Goal: Use online tool/utility: Utilize a website feature to perform a specific function

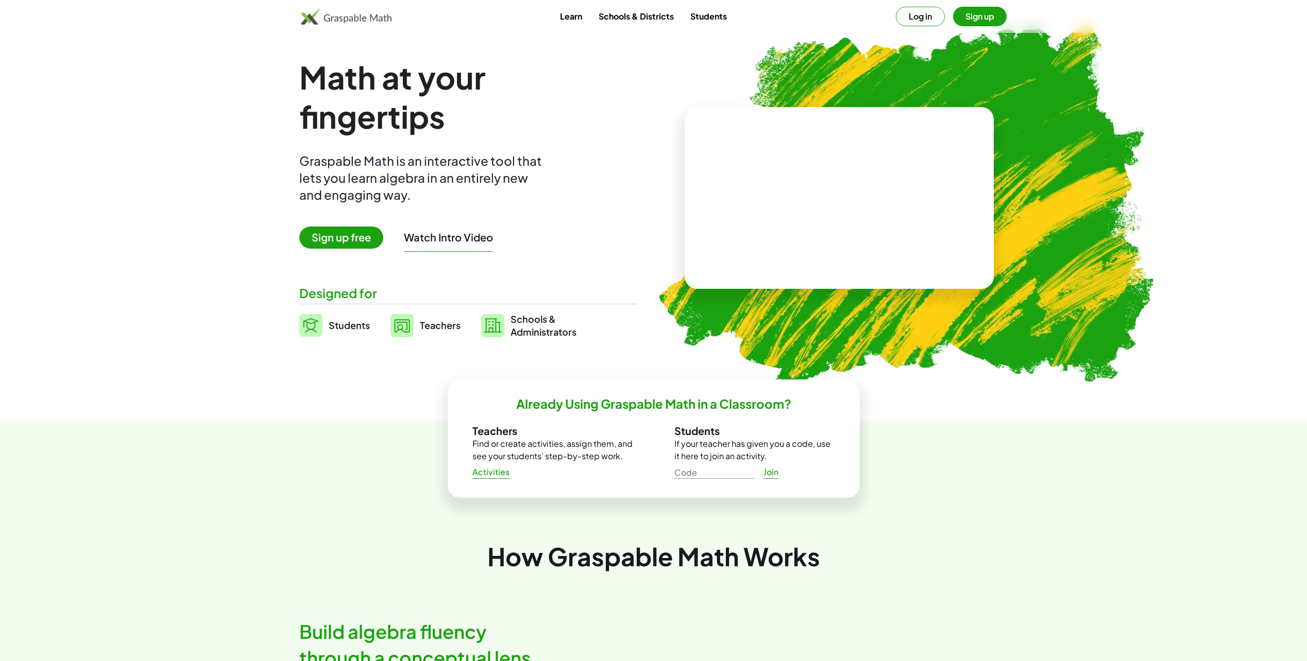
click at [339, 236] on span "Sign up free" at bounding box center [341, 238] width 84 height 22
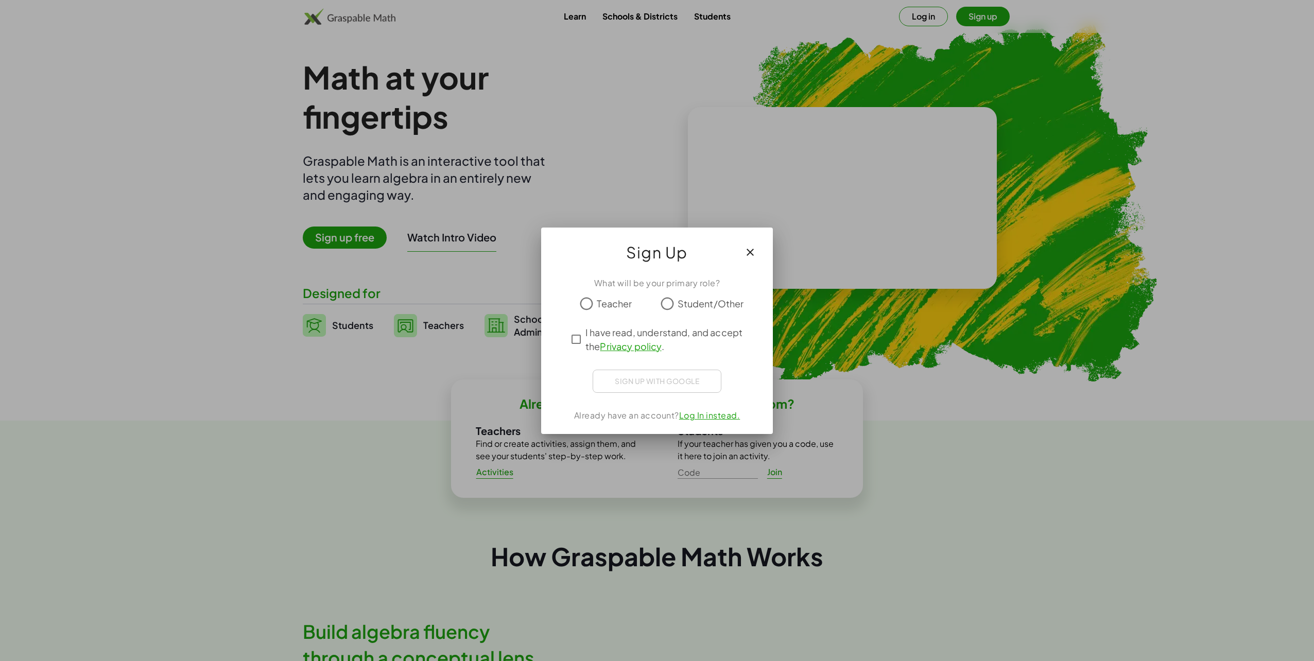
click at [601, 303] on span "Teacher" at bounding box center [614, 304] width 35 height 14
click at [743, 360] on div "What will be your primary role? Teacher Student/Other I have read, understand, …" at bounding box center [657, 351] width 232 height 163
click at [749, 250] on icon "button" at bounding box center [750, 253] width 12 height 12
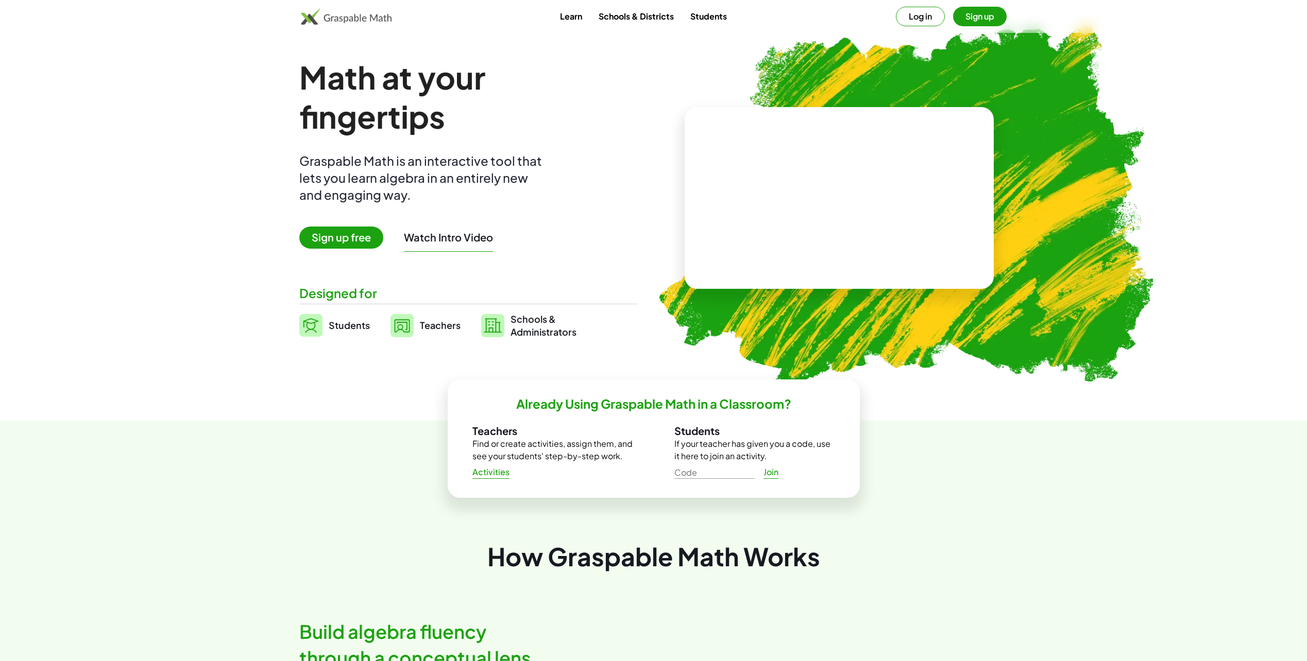
click at [428, 326] on span "Teachers" at bounding box center [440, 325] width 41 height 12
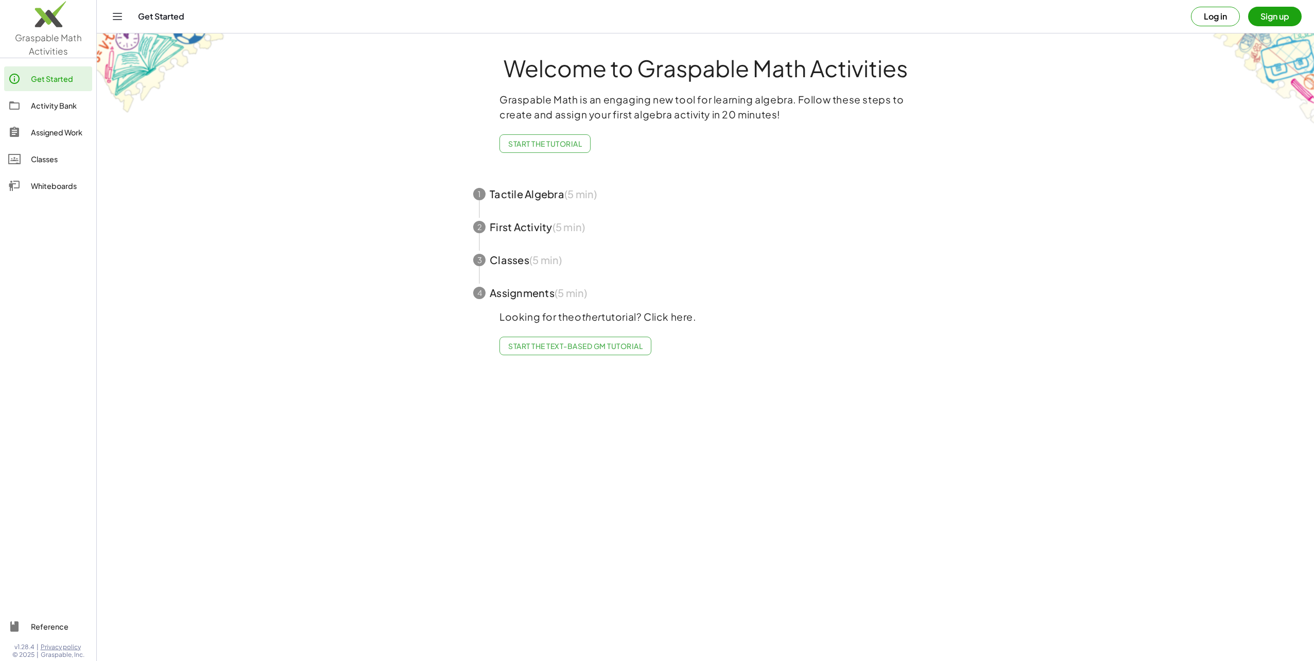
click at [1274, 18] on button "Sign up" at bounding box center [1276, 17] width 54 height 20
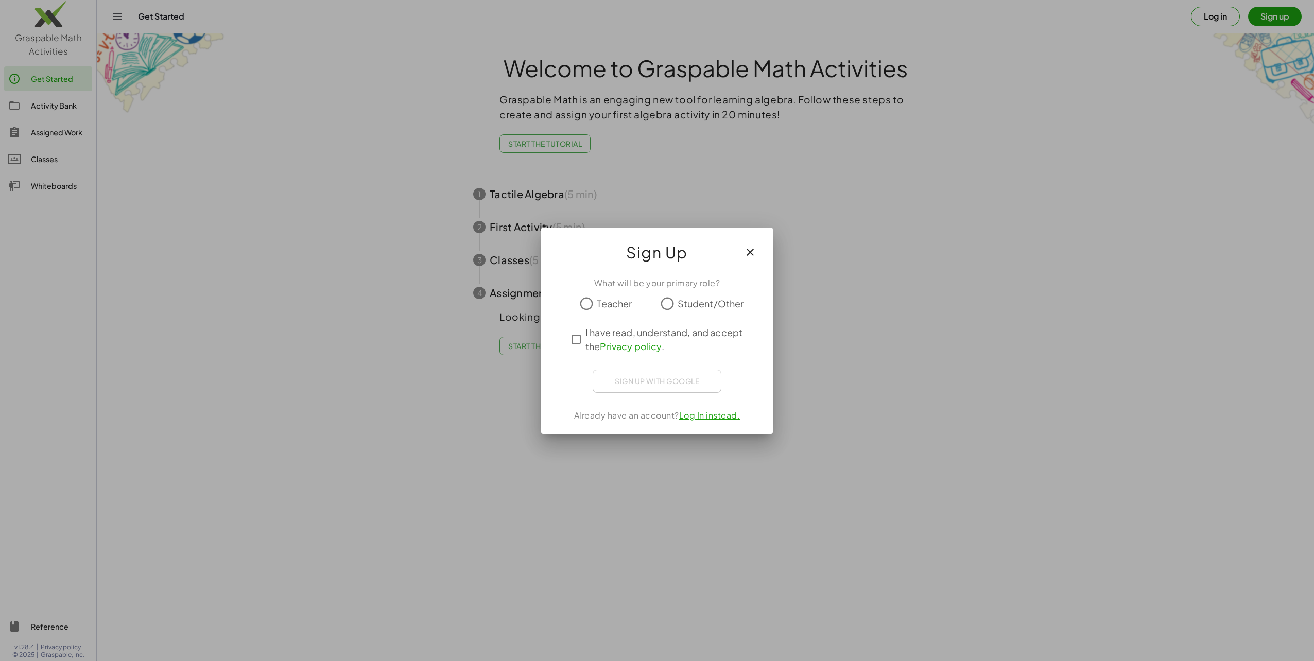
click at [611, 303] on span "Teacher" at bounding box center [614, 304] width 35 height 14
click at [597, 334] on span "I have read, understand, and accept the Privacy policy ." at bounding box center [667, 340] width 162 height 28
click at [752, 253] on icon "button" at bounding box center [750, 253] width 12 height 12
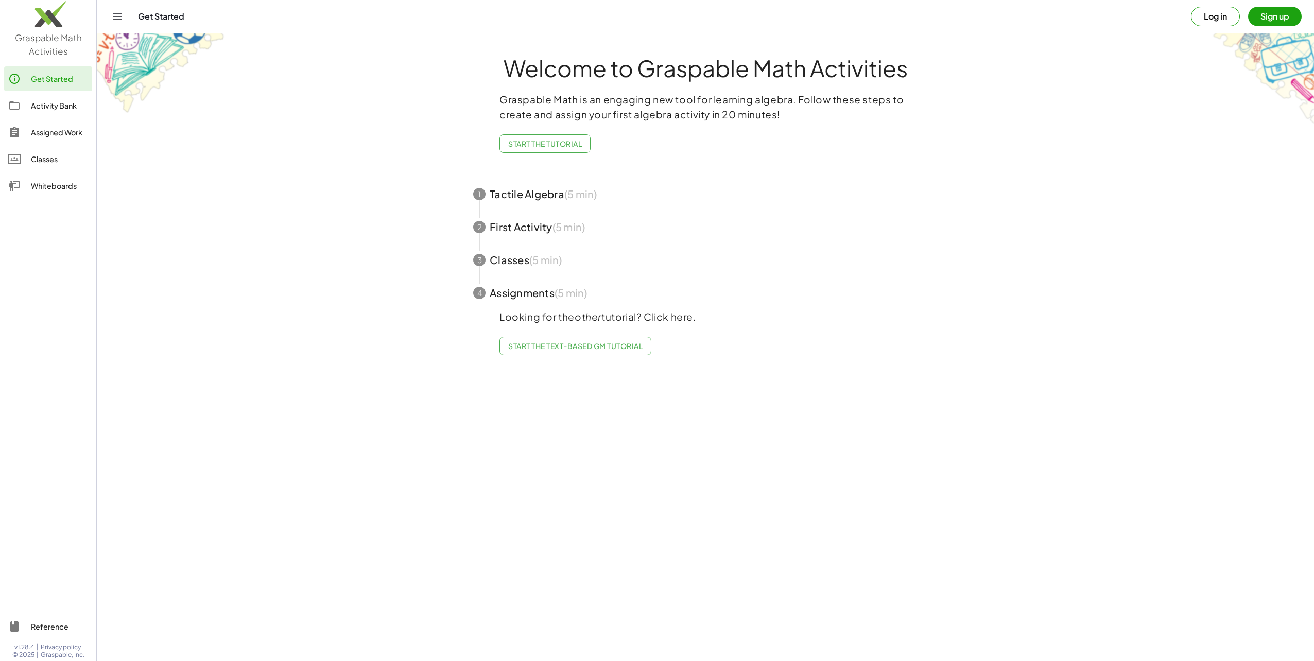
click at [48, 157] on div "Classes" at bounding box center [59, 159] width 57 height 12
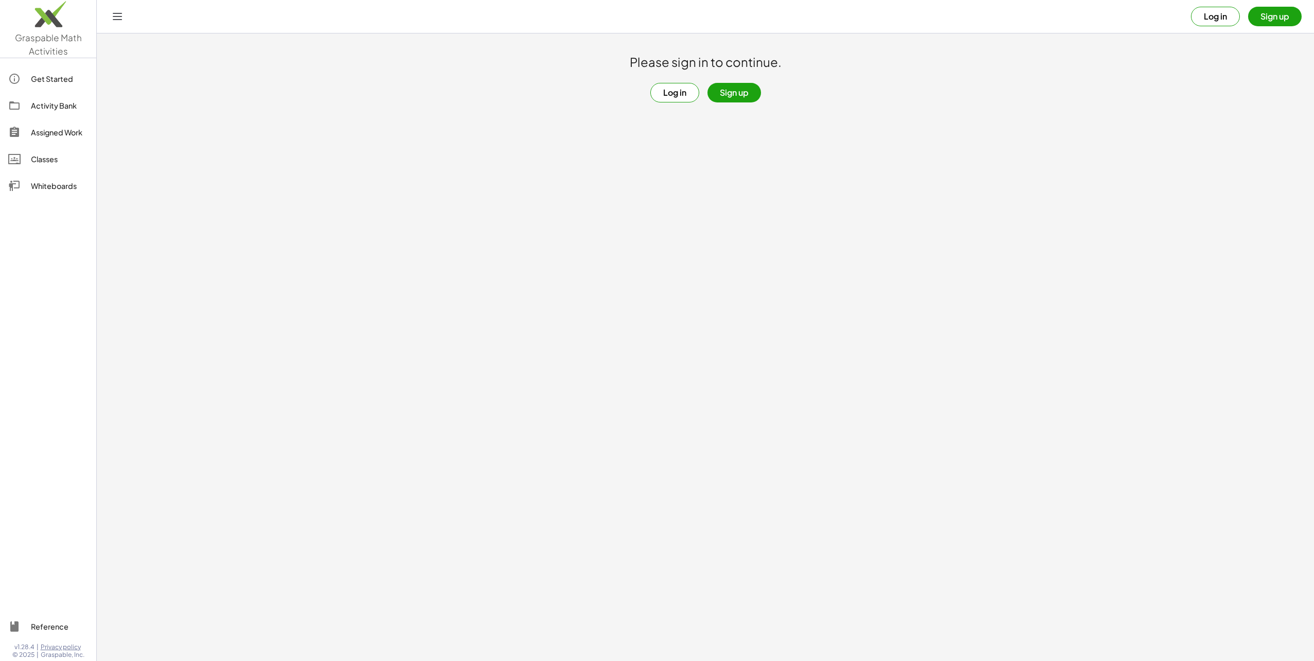
click at [56, 132] on div "Assigned Work" at bounding box center [59, 132] width 57 height 12
click at [59, 111] on div "Activity Bank" at bounding box center [59, 105] width 57 height 12
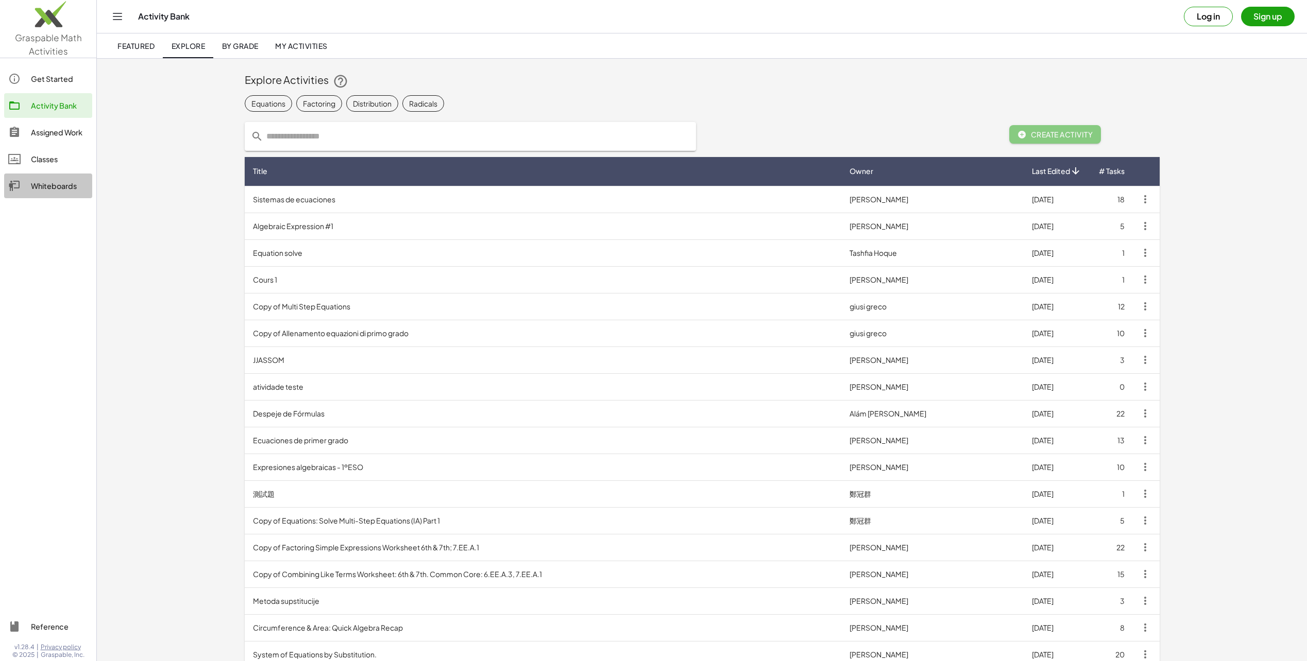
click at [57, 188] on div "Whiteboards" at bounding box center [59, 186] width 57 height 12
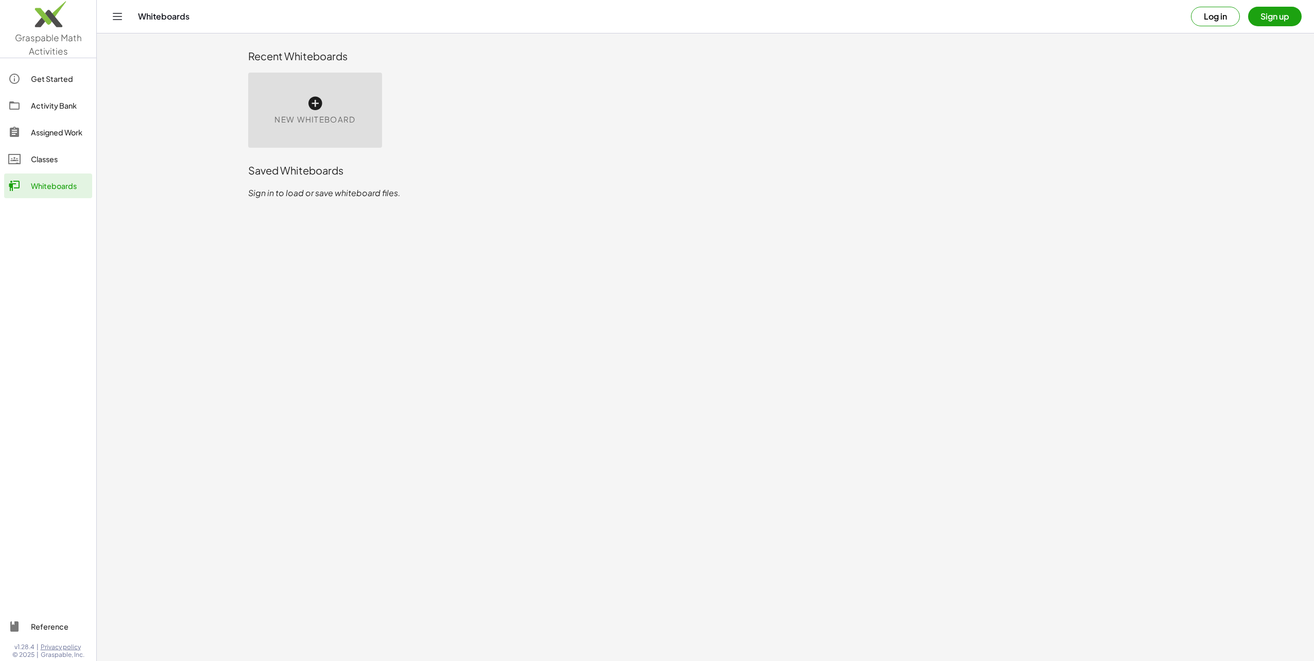
click at [316, 102] on icon at bounding box center [315, 103] width 16 height 16
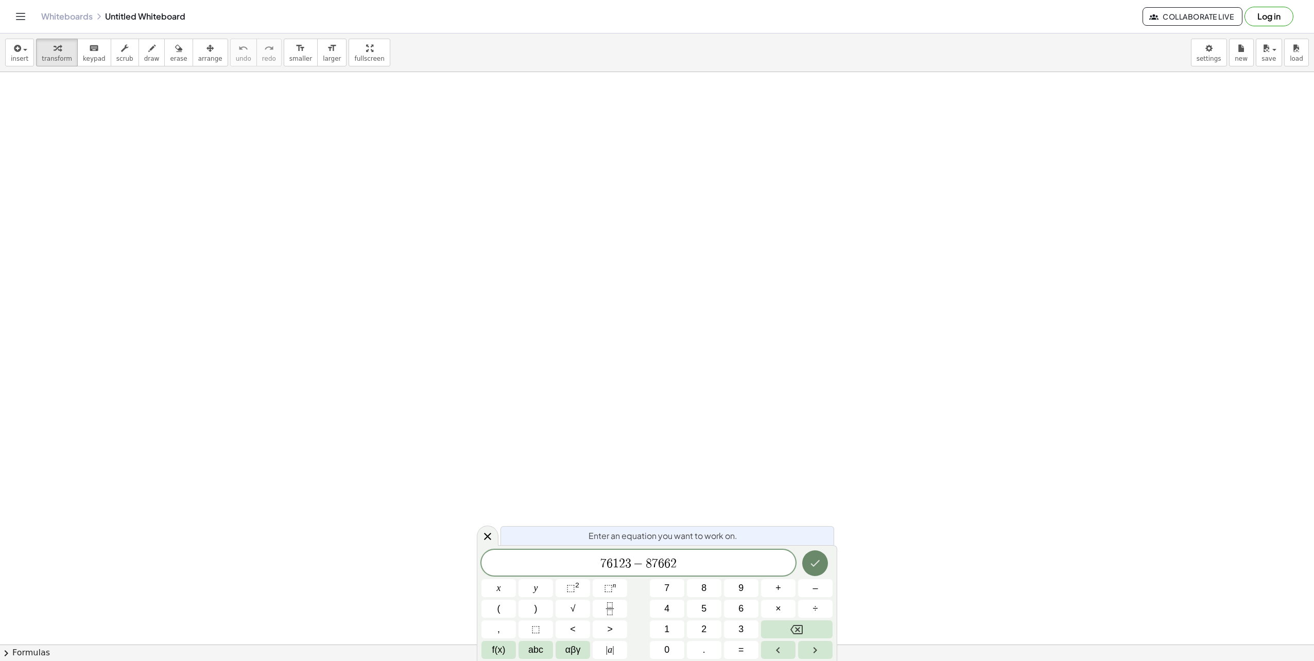
click at [814, 561] on icon "Done" at bounding box center [815, 563] width 12 height 12
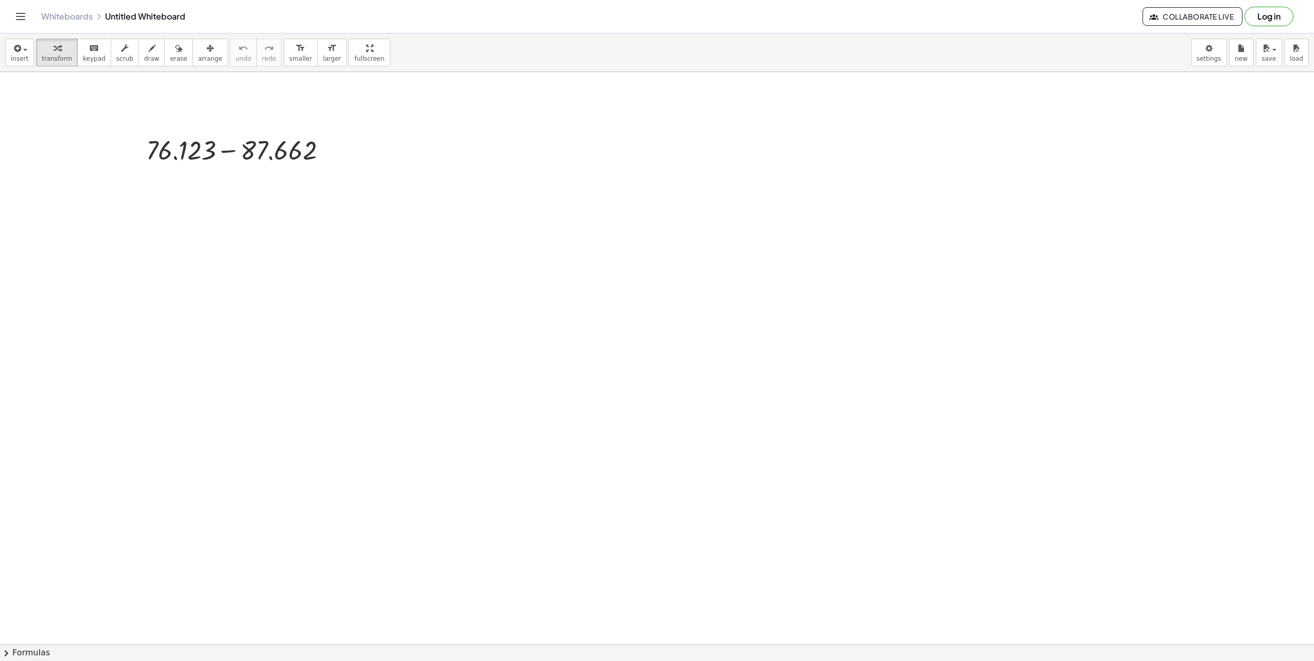
click at [274, 174] on div at bounding box center [657, 645] width 1314 height 1146
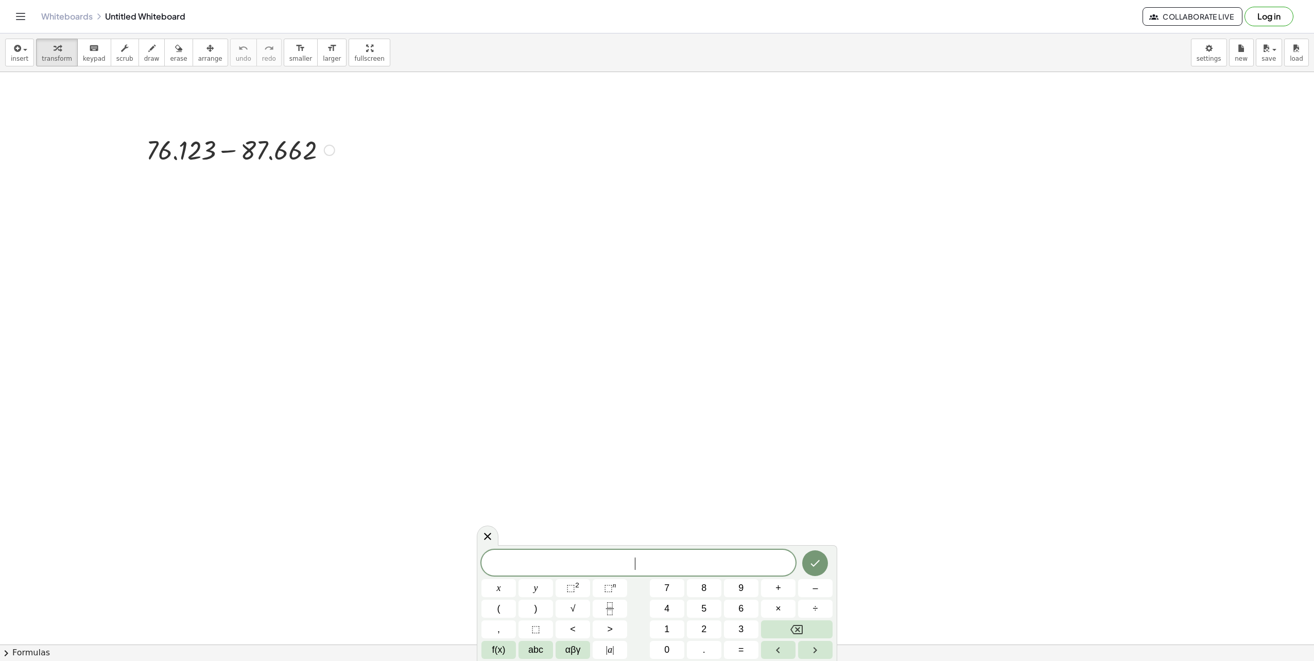
click at [312, 143] on div at bounding box center [240, 149] width 199 height 35
click at [569, 569] on span "​" at bounding box center [639, 564] width 314 height 14
click at [220, 155] on div at bounding box center [240, 149] width 199 height 35
click at [217, 149] on div at bounding box center [240, 149] width 199 height 35
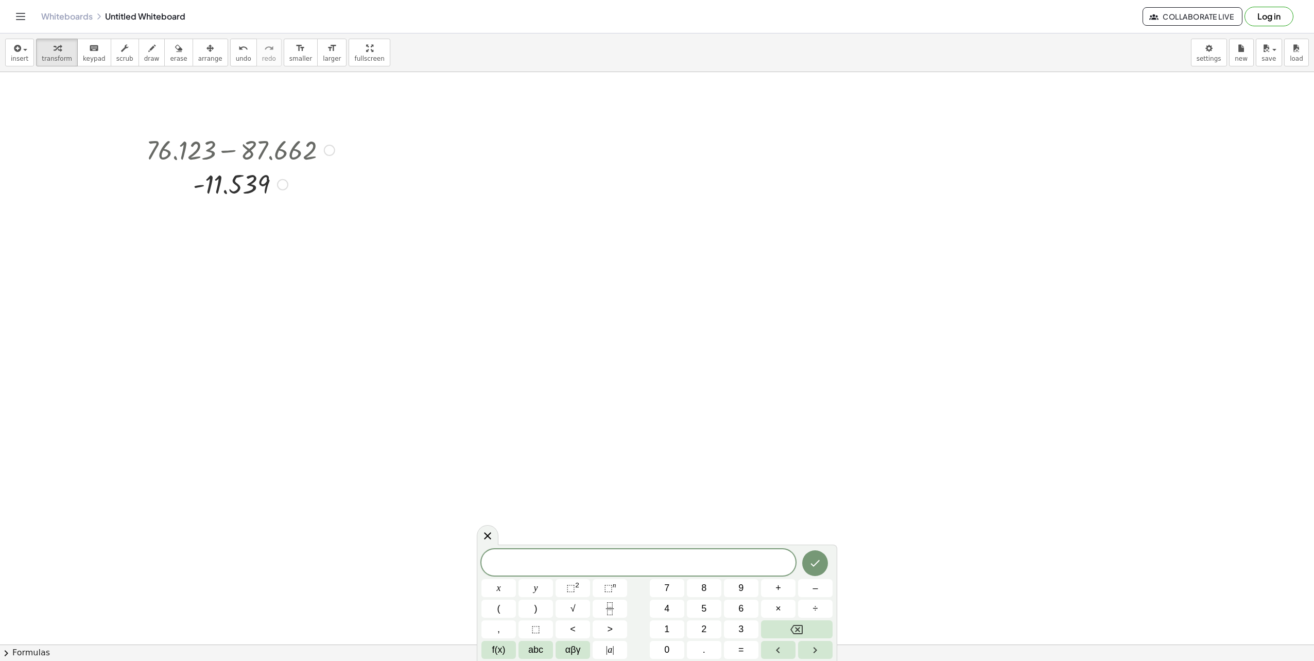
drag, startPoint x: 217, startPoint y: 149, endPoint x: 268, endPoint y: 153, distance: 51.7
click at [258, 153] on div at bounding box center [240, 149] width 199 height 35
click at [291, 152] on div at bounding box center [240, 149] width 199 height 35
drag, startPoint x: 291, startPoint y: 152, endPoint x: 713, endPoint y: 307, distance: 449.4
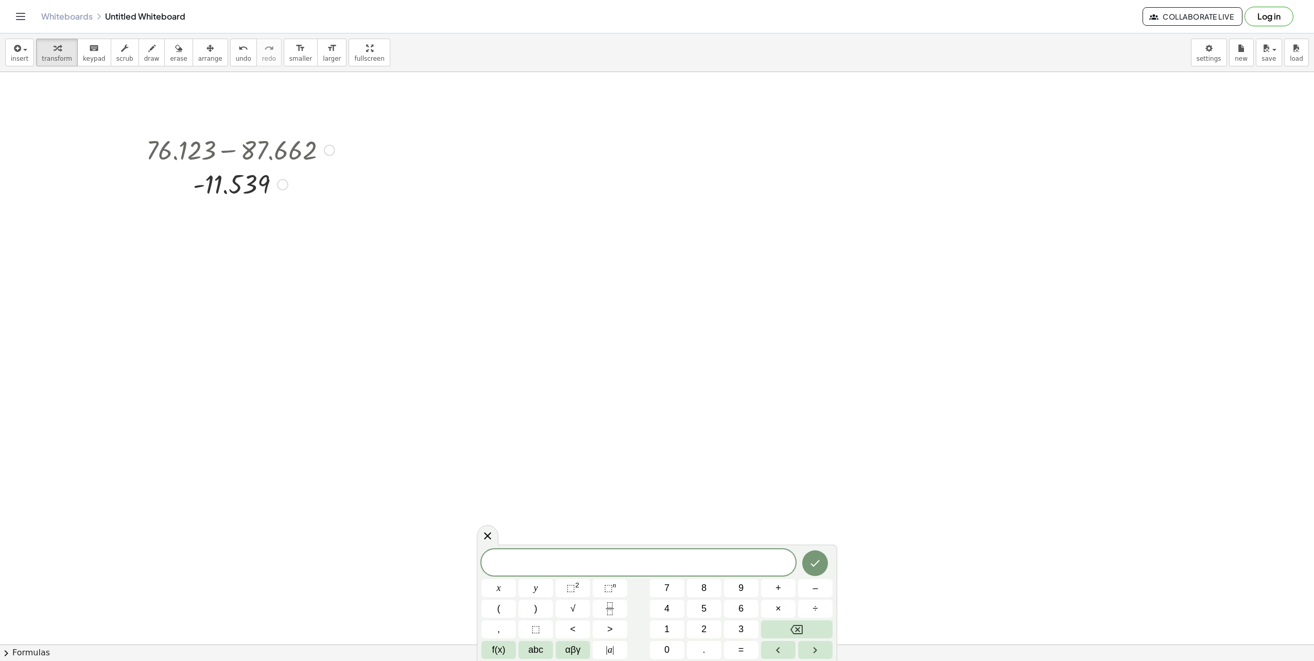
click at [713, 307] on div at bounding box center [657, 645] width 1314 height 1146
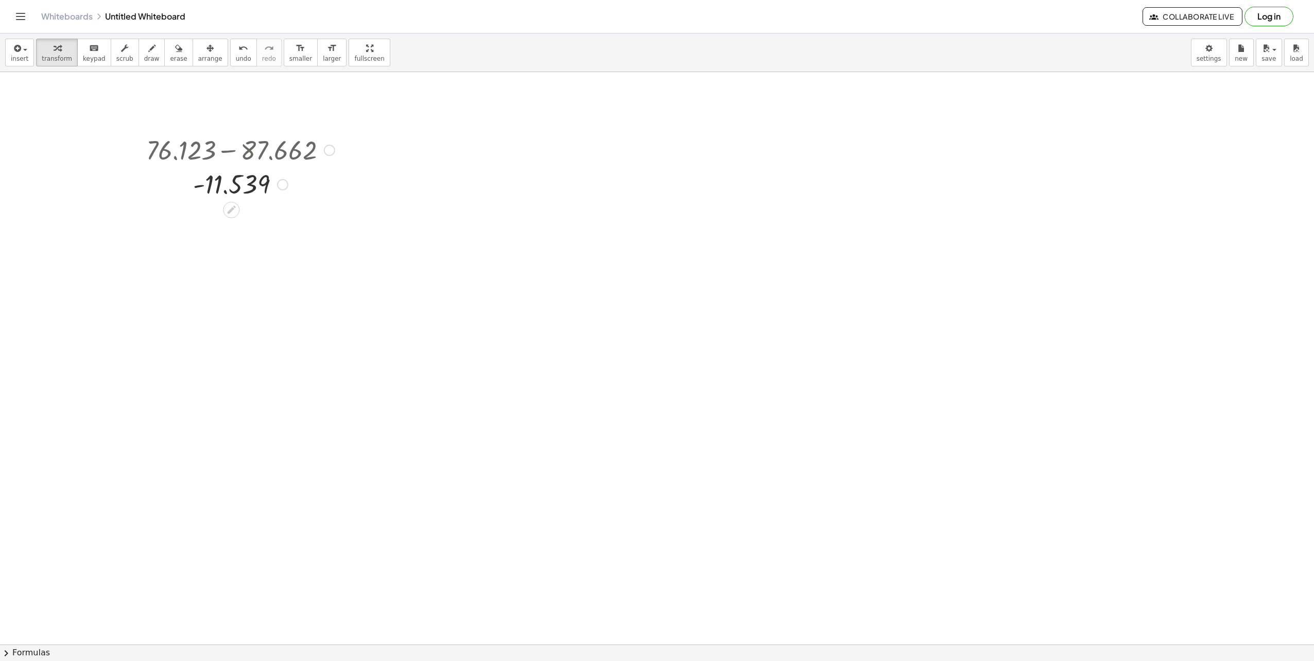
click at [168, 141] on div at bounding box center [240, 149] width 199 height 35
click at [247, 154] on div at bounding box center [240, 149] width 199 height 35
click at [242, 184] on div at bounding box center [240, 184] width 199 height 34
click at [330, 150] on div at bounding box center [329, 150] width 11 height 11
click at [378, 167] on span "Copy derivation as LaTeX" at bounding box center [392, 165] width 82 height 8
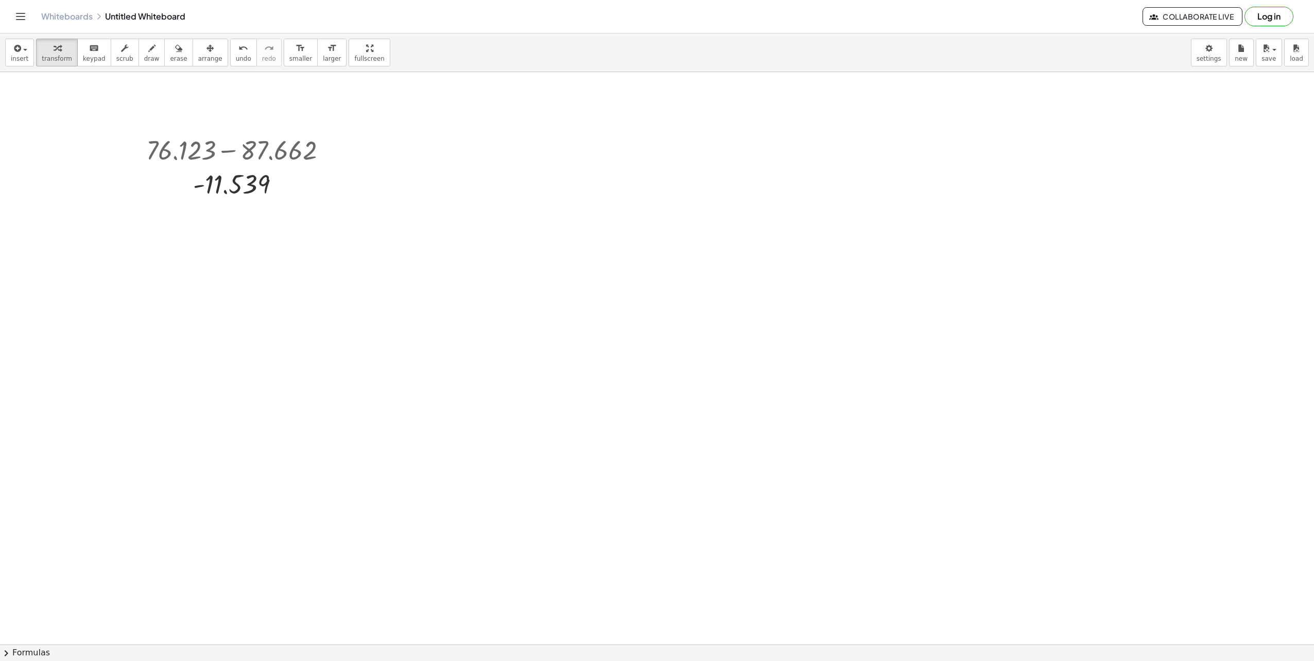
drag, startPoint x: 527, startPoint y: 570, endPoint x: 367, endPoint y: 257, distance: 352.5
click at [523, 558] on div at bounding box center [657, 645] width 1314 height 1146
click at [189, 259] on div at bounding box center [657, 645] width 1314 height 1146
click at [468, 261] on div at bounding box center [657, 645] width 1314 height 1146
click at [467, 258] on div at bounding box center [657, 645] width 1314 height 1146
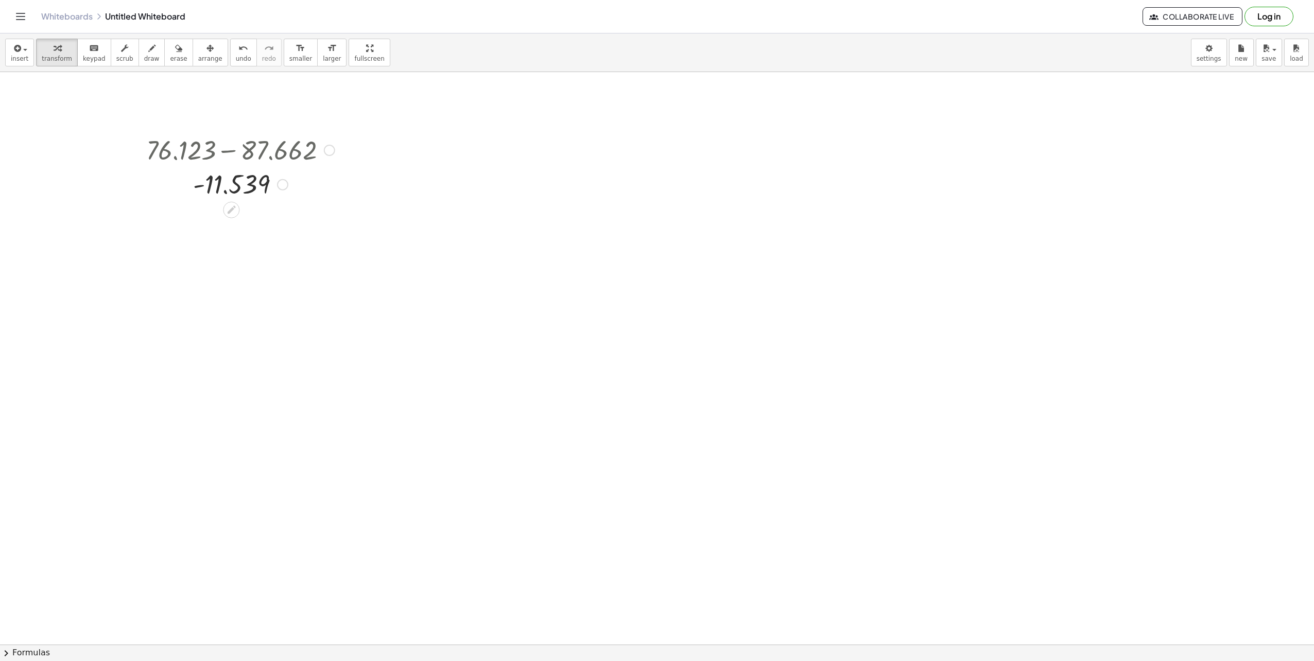
click at [313, 154] on div at bounding box center [240, 149] width 199 height 35
click at [203, 149] on div at bounding box center [240, 149] width 199 height 35
drag, startPoint x: 203, startPoint y: 149, endPoint x: 265, endPoint y: 296, distance: 159.5
click at [264, 297] on div at bounding box center [657, 645] width 1314 height 1146
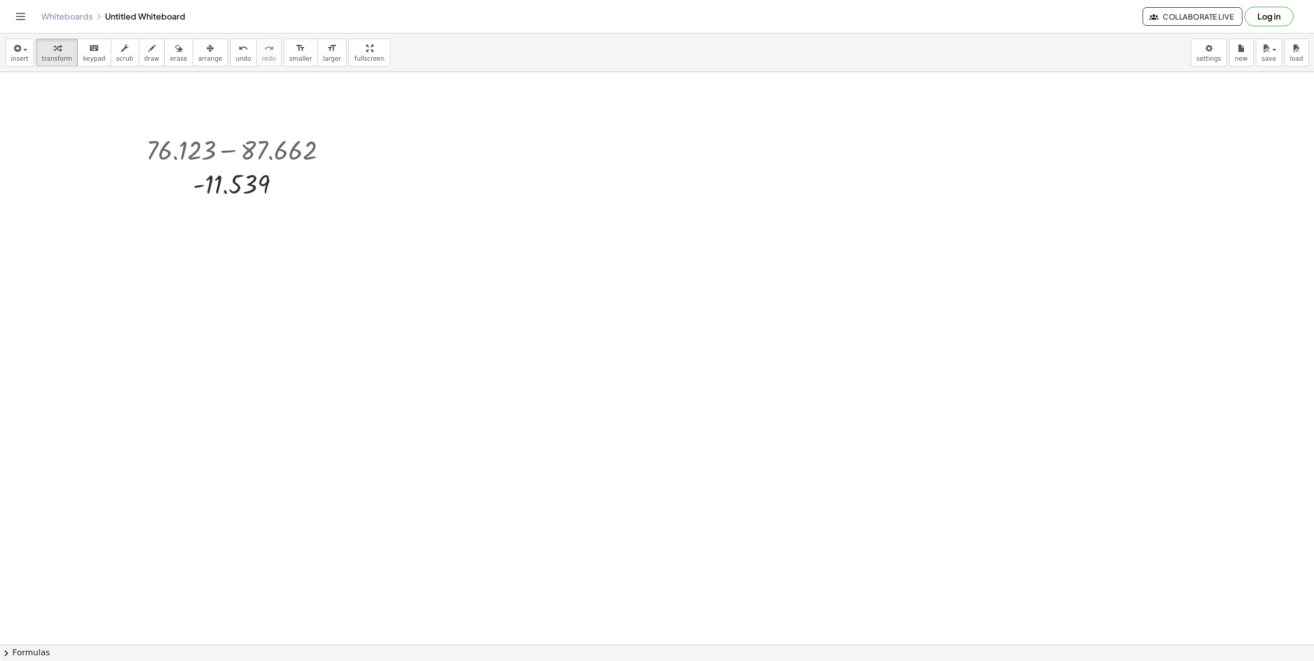
drag, startPoint x: 271, startPoint y: 274, endPoint x: 237, endPoint y: 264, distance: 35.4
click at [237, 264] on div at bounding box center [657, 645] width 1314 height 1146
drag, startPoint x: 237, startPoint y: 264, endPoint x: 84, endPoint y: 96, distance: 226.8
click at [237, 263] on div at bounding box center [657, 645] width 1314 height 1146
drag, startPoint x: 20, startPoint y: 48, endPoint x: 24, endPoint y: 58, distance: 10.8
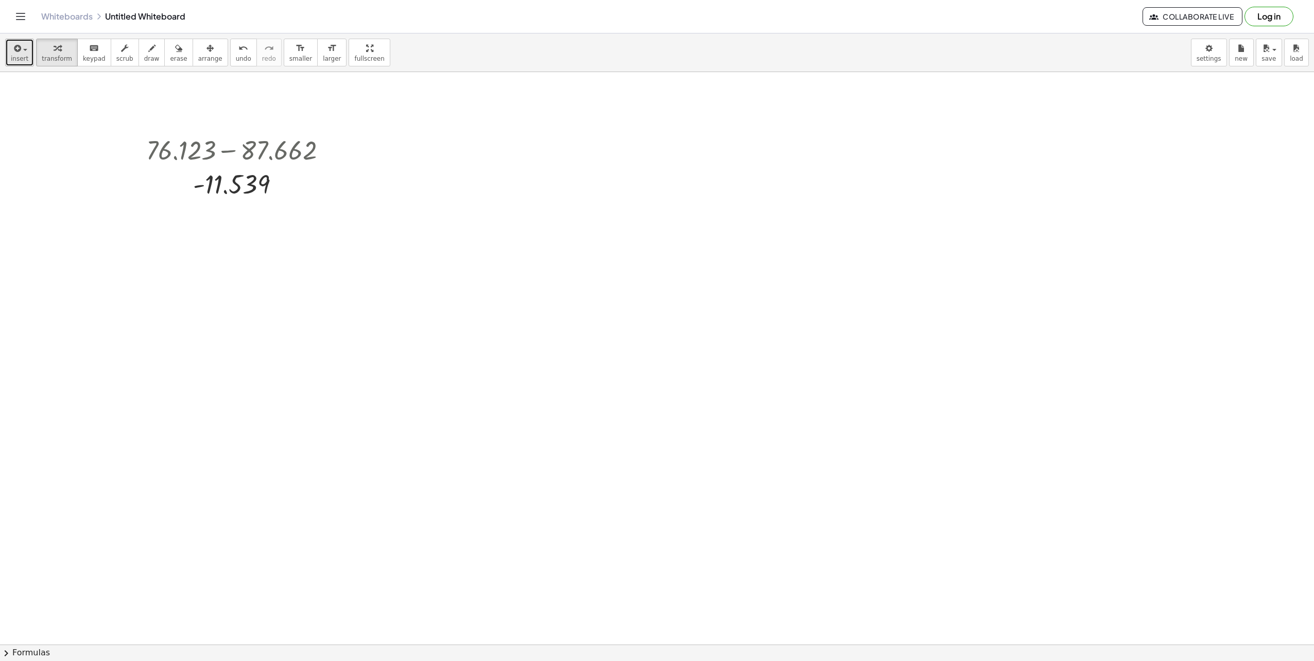
click at [18, 52] on div "button" at bounding box center [20, 48] width 18 height 12
drag, startPoint x: 56, startPoint y: 95, endPoint x: 67, endPoint y: 99, distance: 12.5
click at [56, 95] on span "Math Expression" at bounding box center [65, 94] width 59 height 10
click at [589, 146] on div at bounding box center [583, 149] width 199 height 35
click at [22, 52] on div "button" at bounding box center [20, 48] width 18 height 12
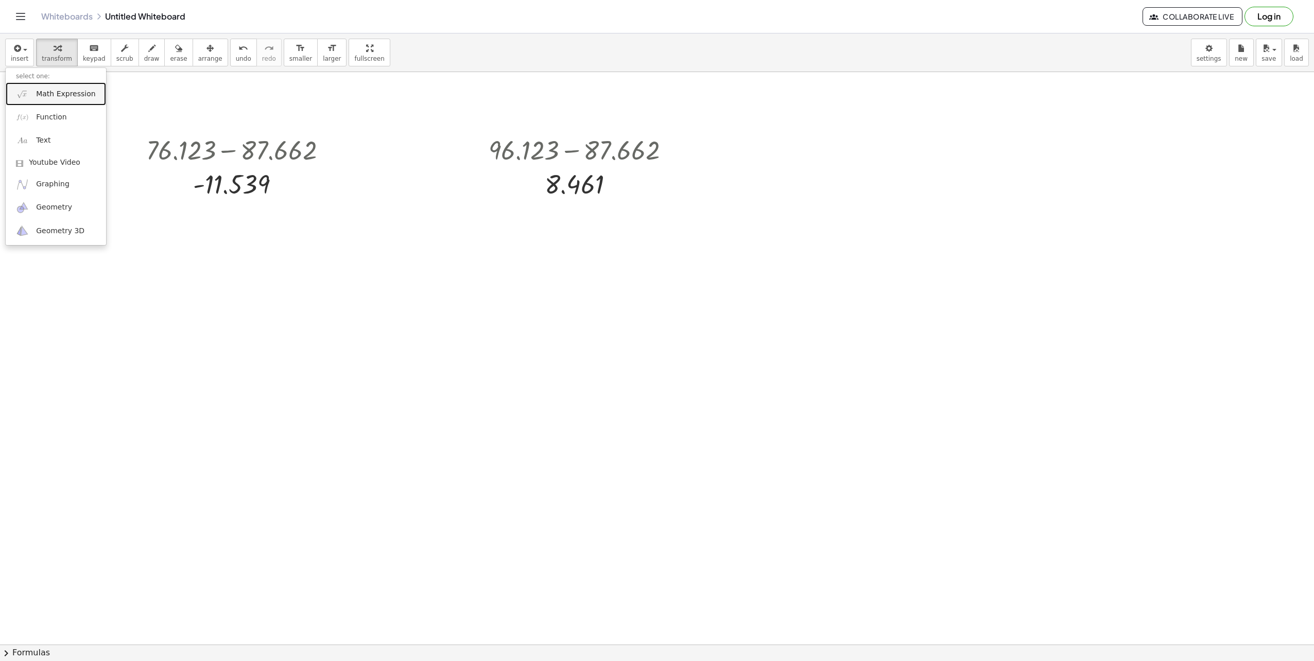
click at [60, 90] on span "Math Expression" at bounding box center [65, 94] width 59 height 10
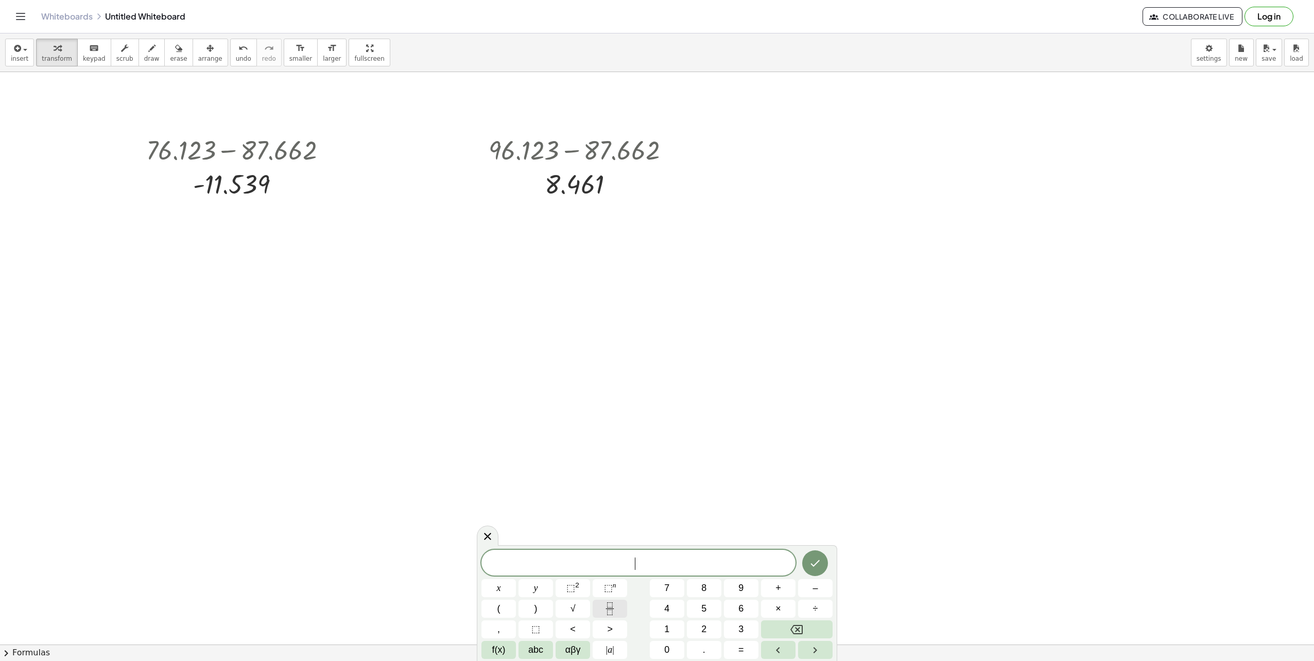
click at [610, 609] on rect "Fraction" at bounding box center [610, 609] width 8 height 1
click at [818, 553] on icon "Done" at bounding box center [815, 553] width 12 height 12
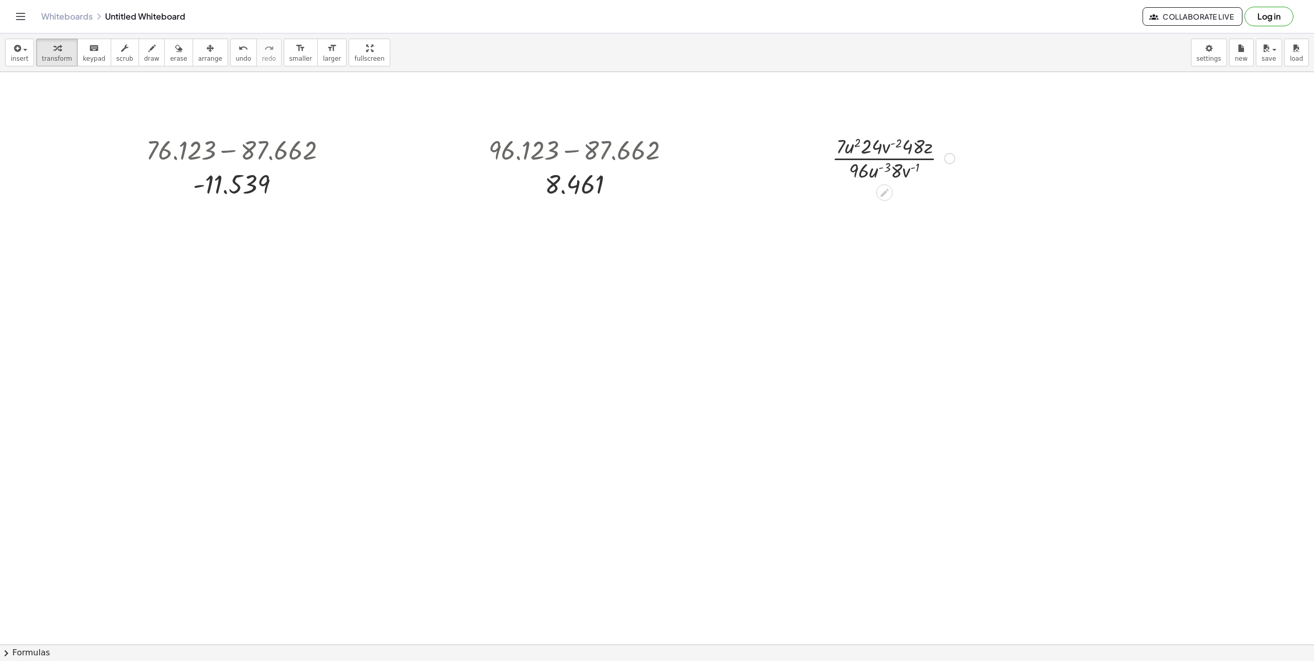
click at [900, 160] on div at bounding box center [893, 158] width 133 height 52
click at [897, 159] on div at bounding box center [893, 158] width 133 height 52
click at [949, 159] on div at bounding box center [949, 158] width 11 height 11
click at [928, 160] on div at bounding box center [893, 158] width 133 height 52
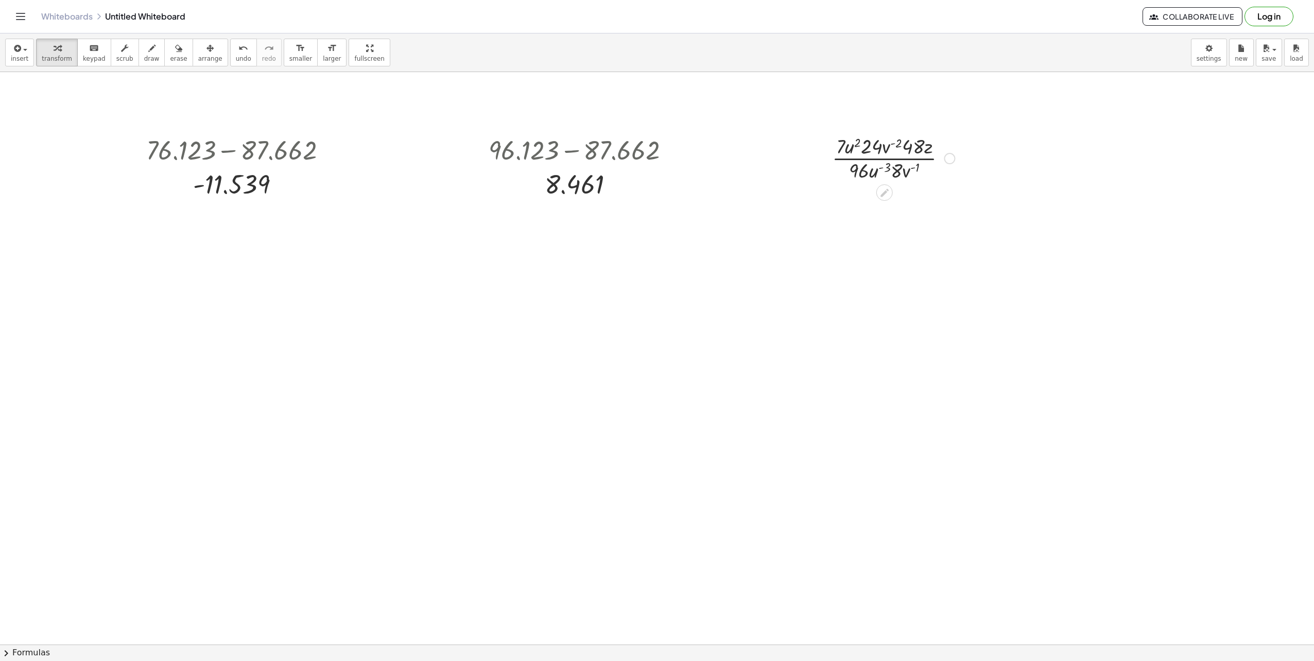
click at [948, 160] on div "Fix a mistake Transform line Copy line as LaTeX Copy derivation as LaTeX Expand…" at bounding box center [949, 158] width 11 height 11
click at [984, 145] on span "Transform line" at bounding box center [994, 143] width 46 height 8
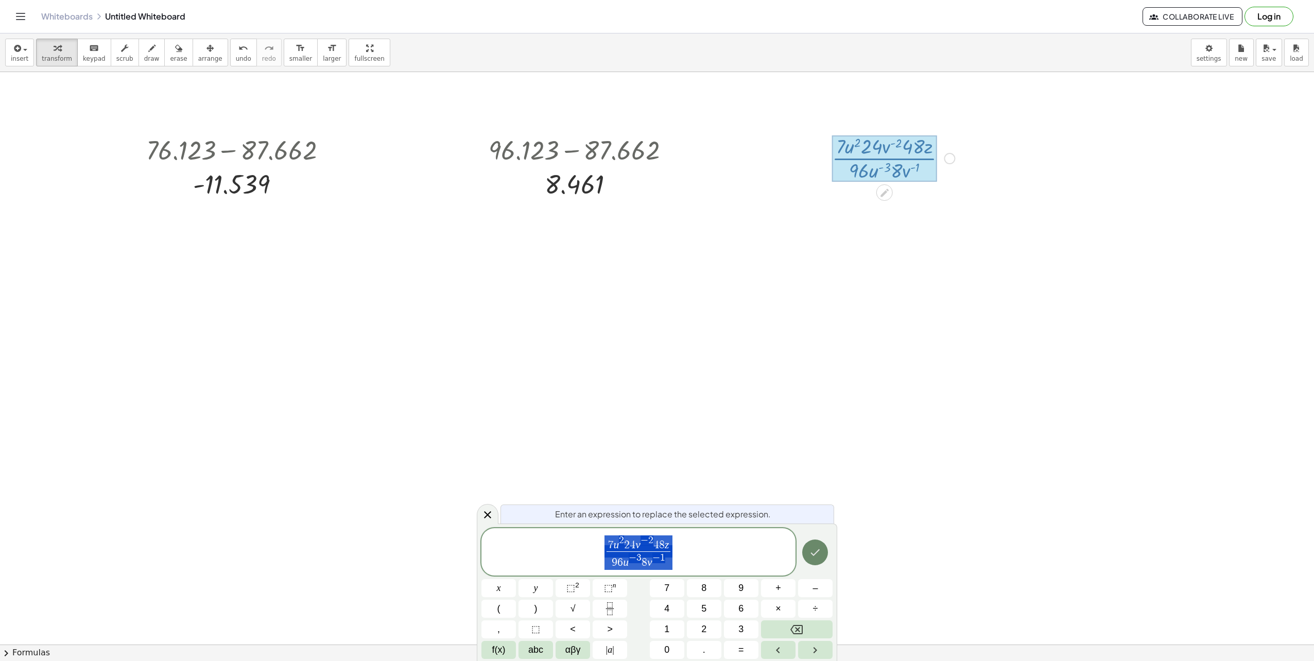
click at [818, 551] on icon "Done" at bounding box center [815, 553] width 9 height 7
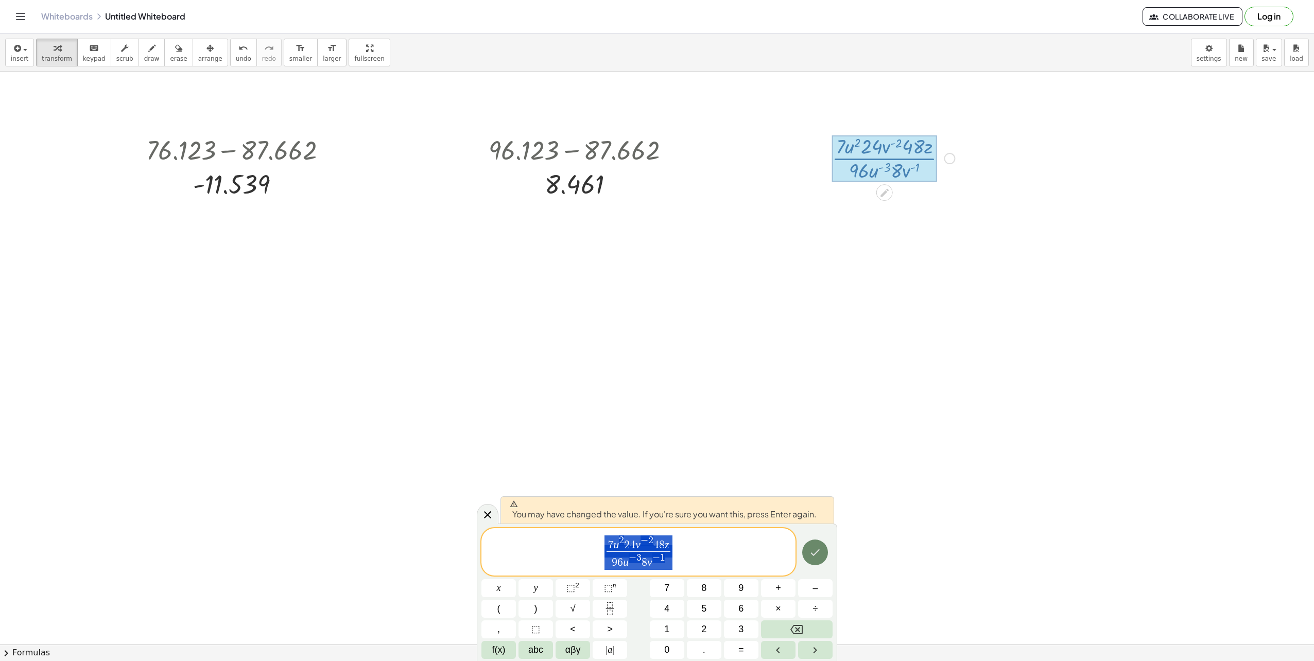
click at [817, 555] on icon "Done" at bounding box center [815, 553] width 12 height 12
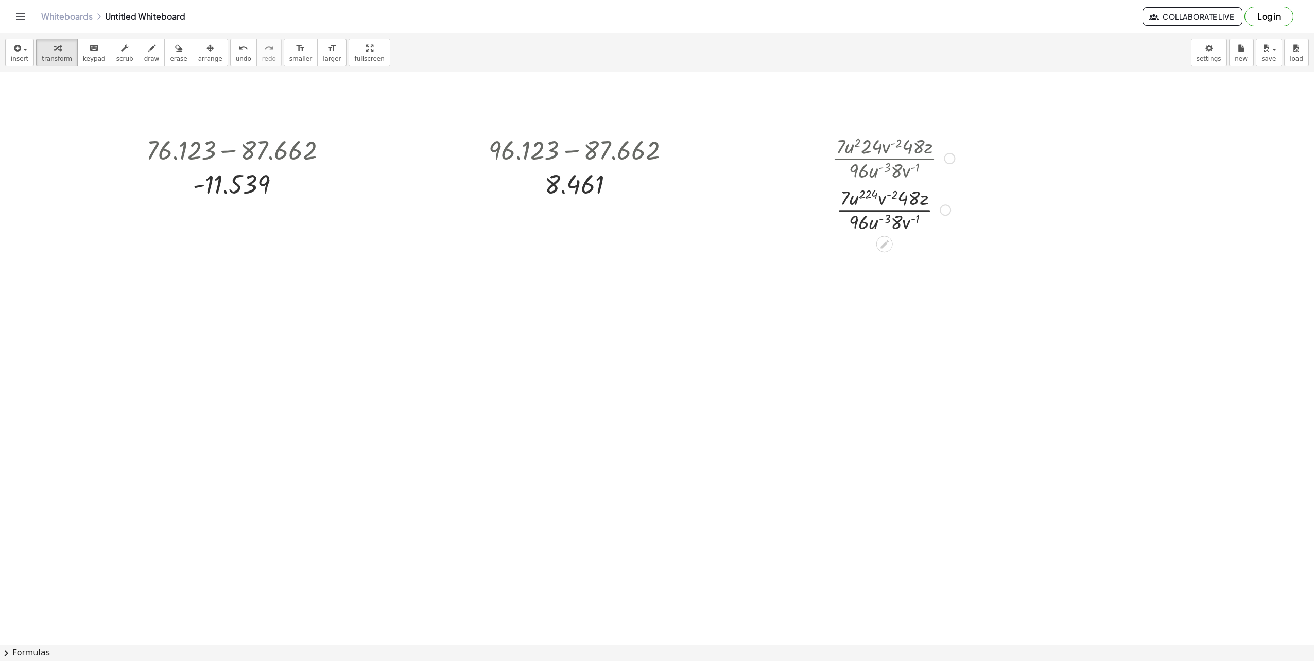
click at [850, 148] on div at bounding box center [893, 158] width 133 height 52
click at [953, 158] on div at bounding box center [949, 158] width 11 height 11
click at [996, 177] on span "Copy derivation as LaTeX" at bounding box center [1012, 173] width 82 height 8
click at [898, 148] on div at bounding box center [893, 158] width 133 height 52
click at [953, 158] on div "Copied done" at bounding box center [949, 158] width 11 height 11
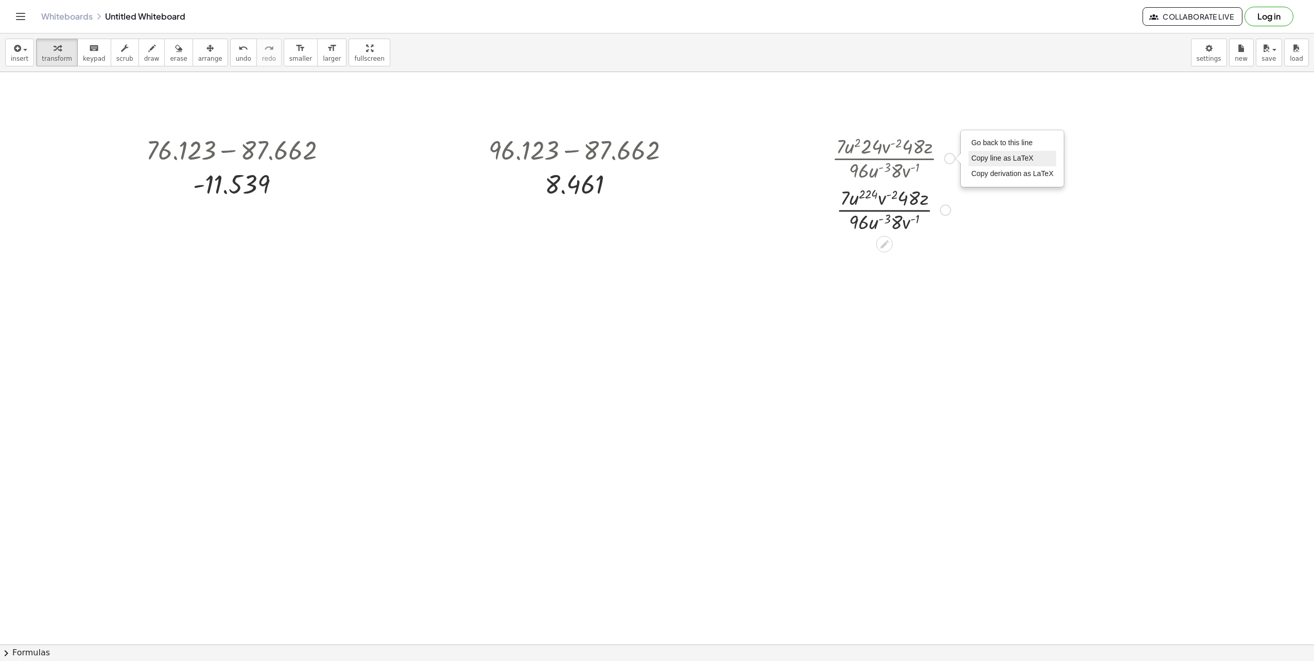
click at [992, 159] on span "Copy line as LaTeX" at bounding box center [1002, 158] width 62 height 8
